Goal: Check status: Check status

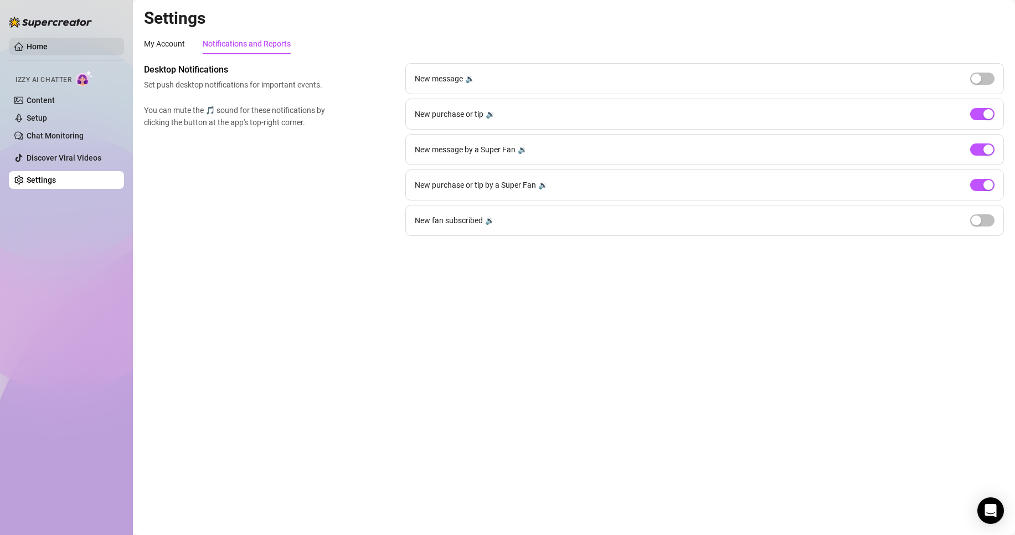
click at [38, 45] on link "Home" at bounding box center [37, 46] width 21 height 9
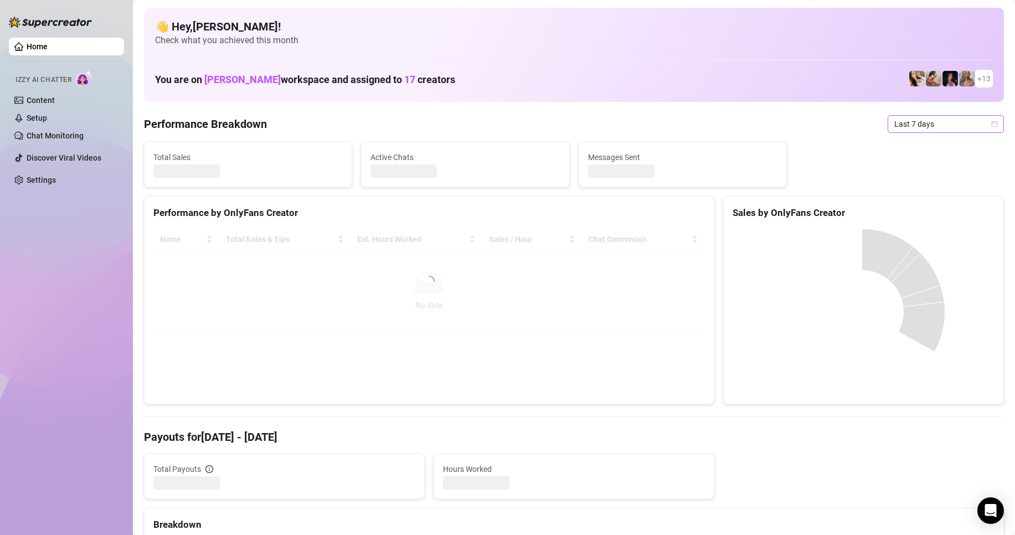
click at [905, 127] on span "Last 7 days" at bounding box center [946, 124] width 103 height 17
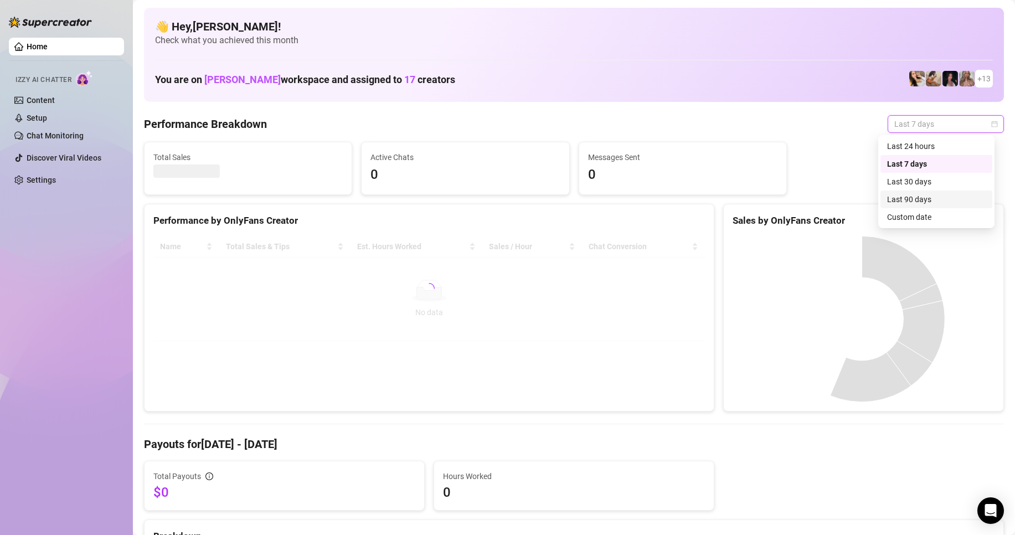
click at [910, 213] on div "Custom date" at bounding box center [937, 217] width 112 height 18
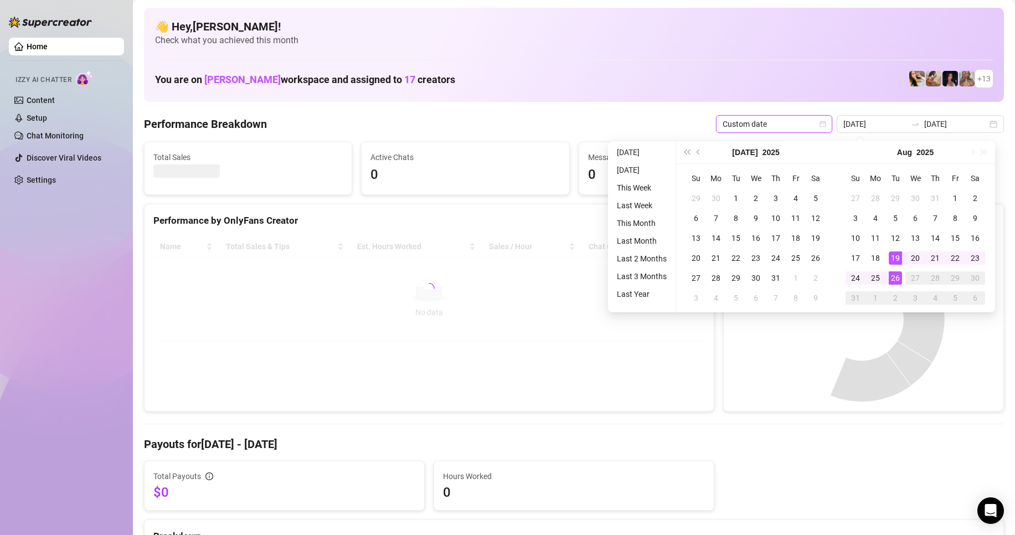
type input "[DATE]"
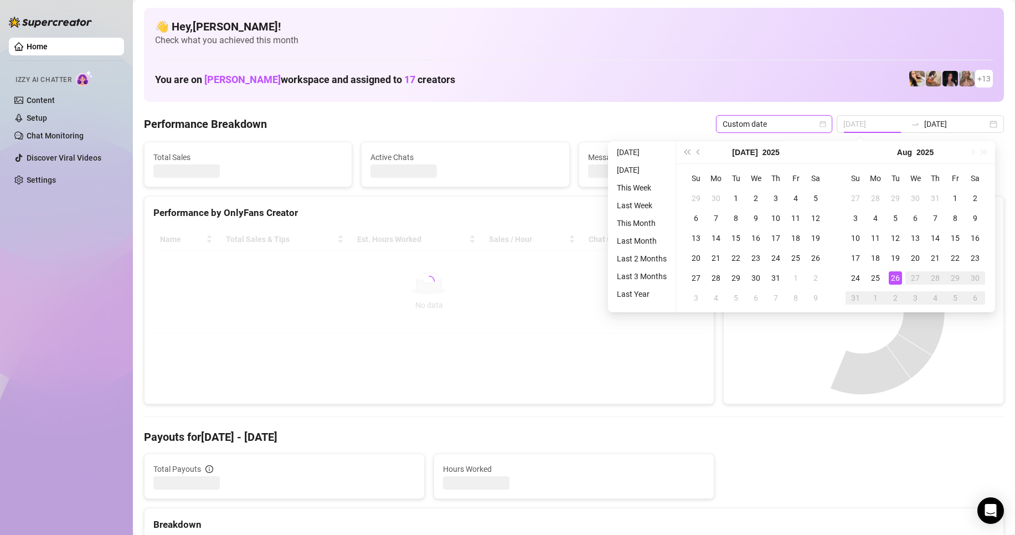
click at [894, 279] on div "26" at bounding box center [895, 277] width 13 height 13
type input "[DATE]"
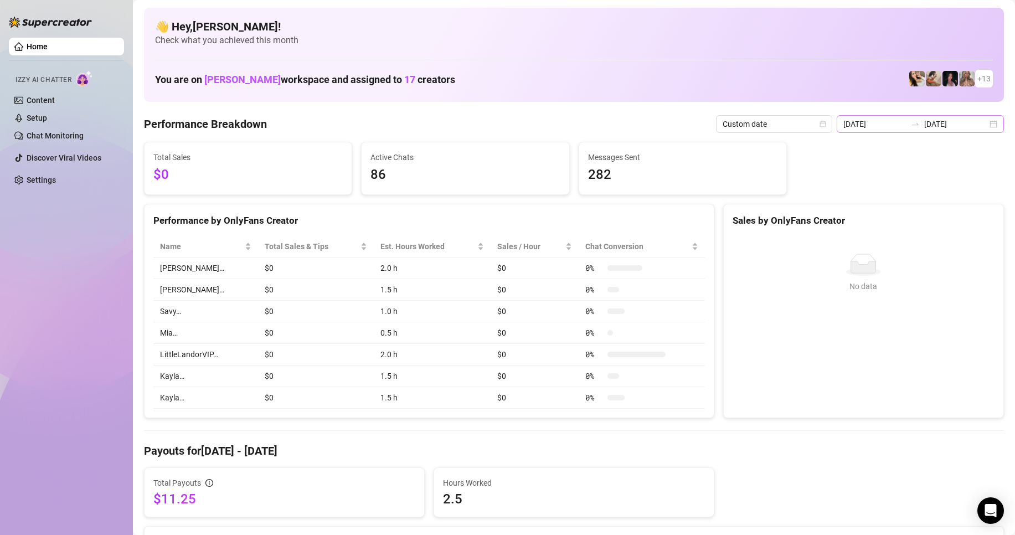
click at [907, 126] on div at bounding box center [916, 124] width 18 height 9
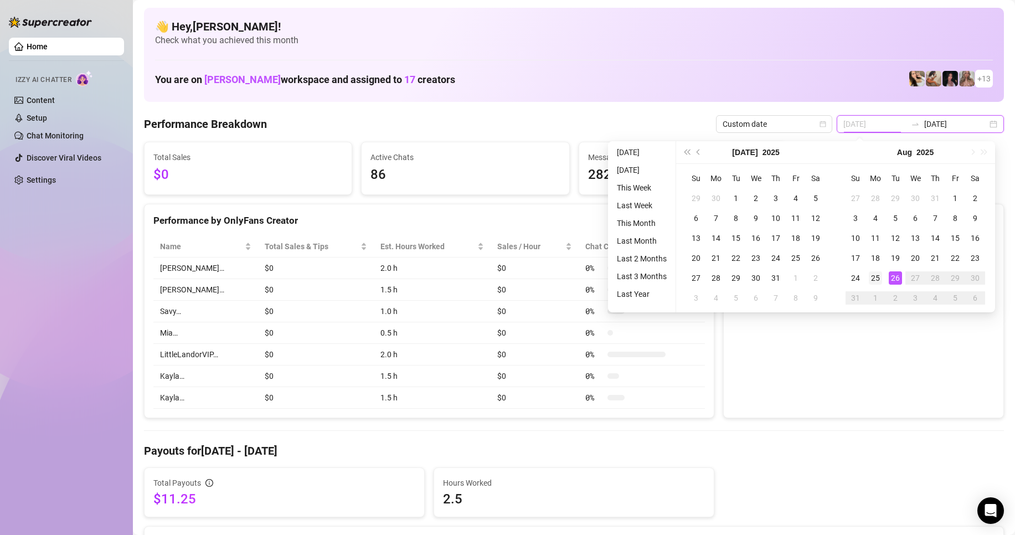
type input "[DATE]"
click at [876, 274] on div "25" at bounding box center [875, 277] width 13 height 13
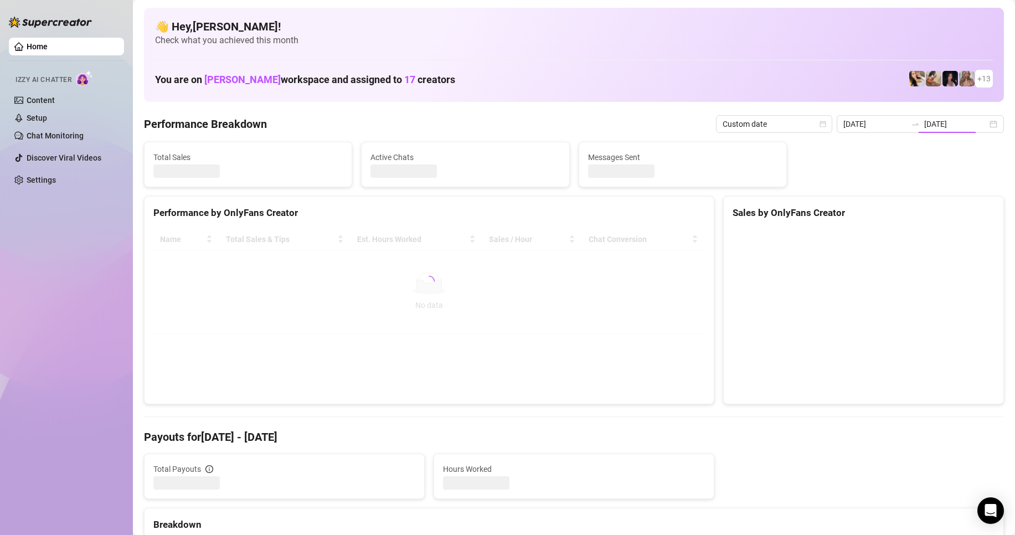
type input "[DATE]"
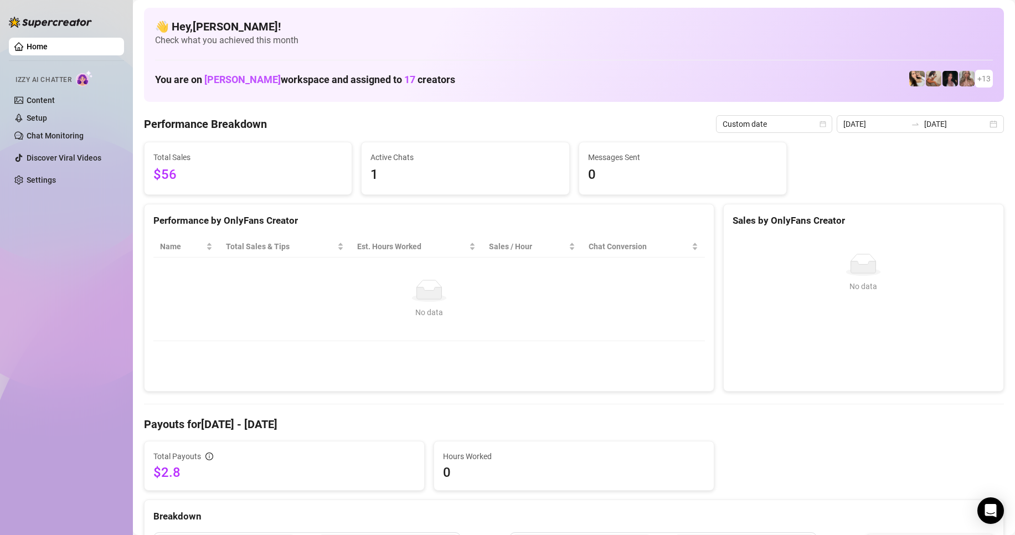
click at [798, 183] on div "Total Sales $56 Active Chats 1 Messages Sent 0" at bounding box center [574, 168] width 869 height 53
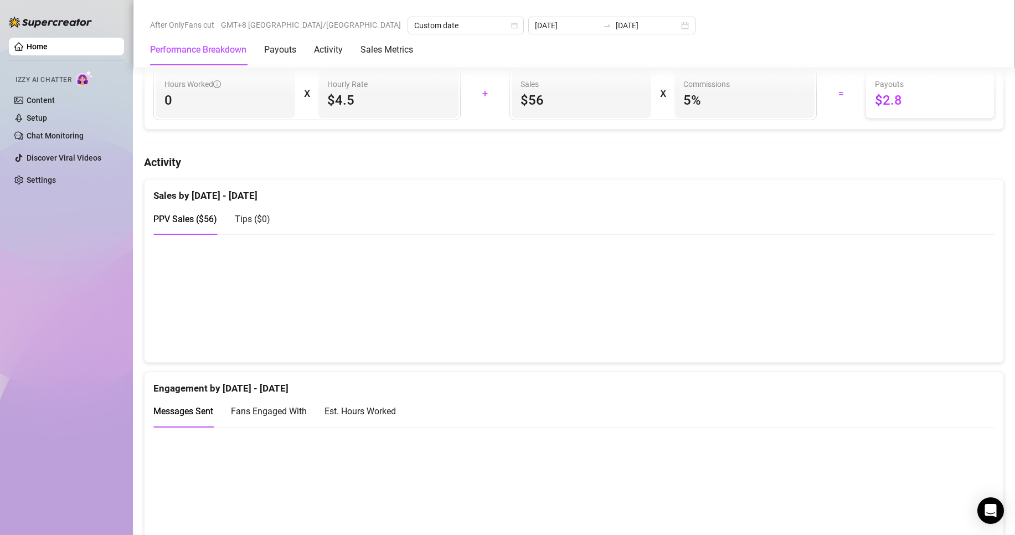
scroll to position [443, 0]
